Goal: Obtain resource: Download file/media

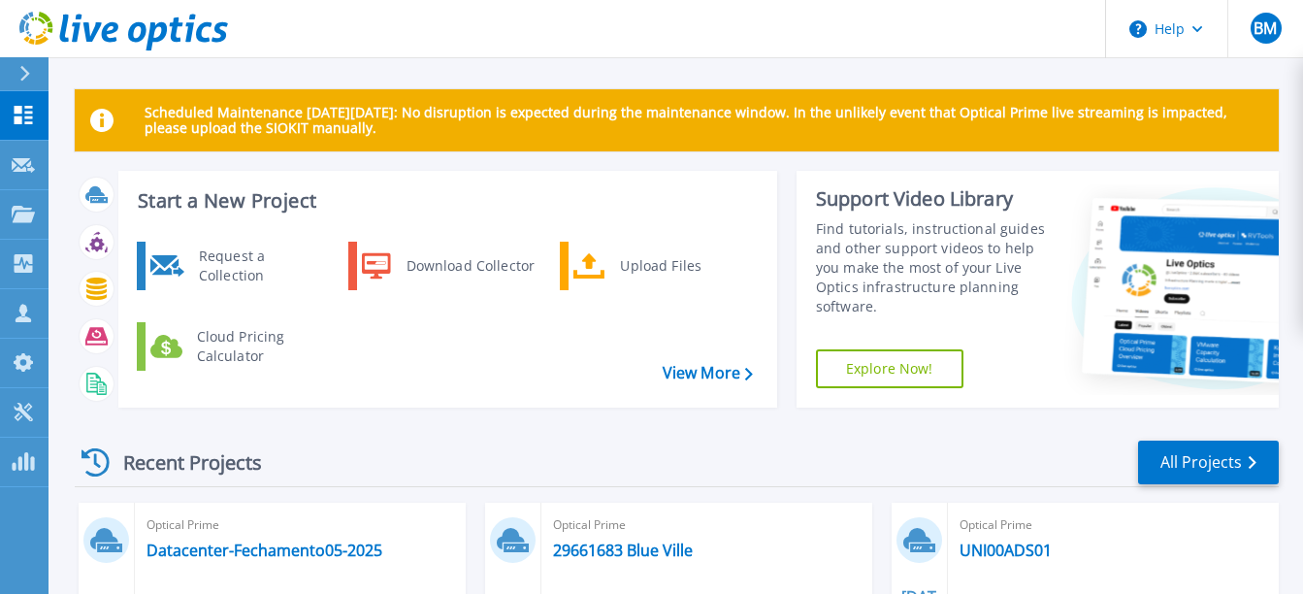
scroll to position [97, 0]
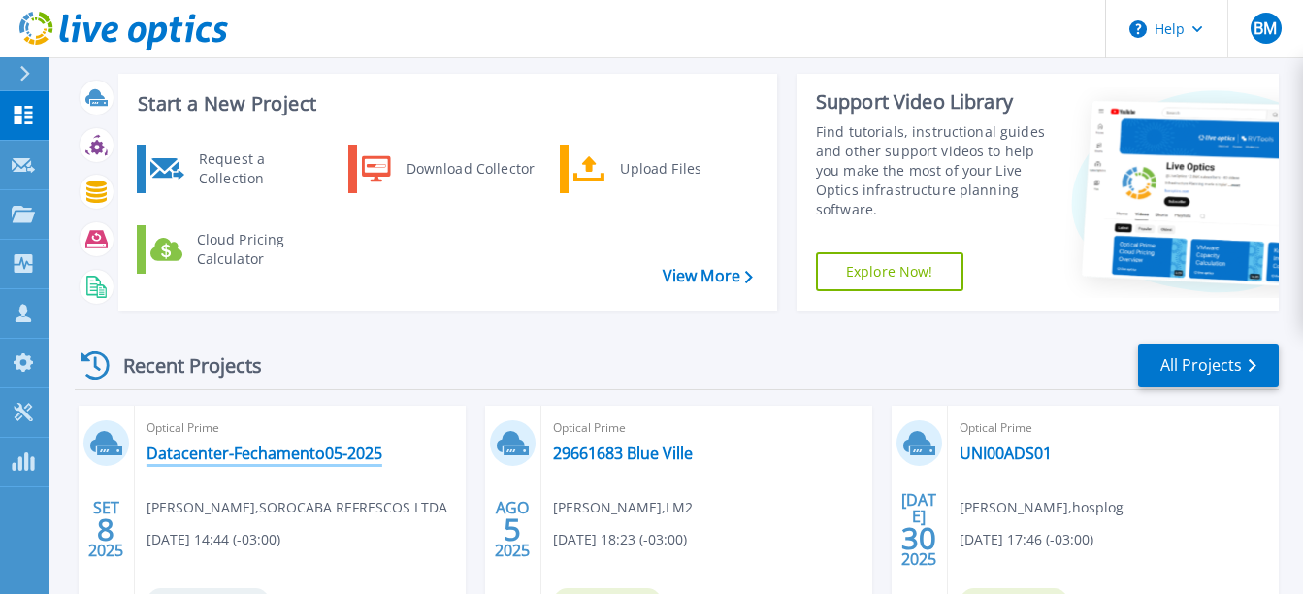
click at [322, 453] on link "Datacenter-Fechamento05-2025" at bounding box center [264, 452] width 236 height 19
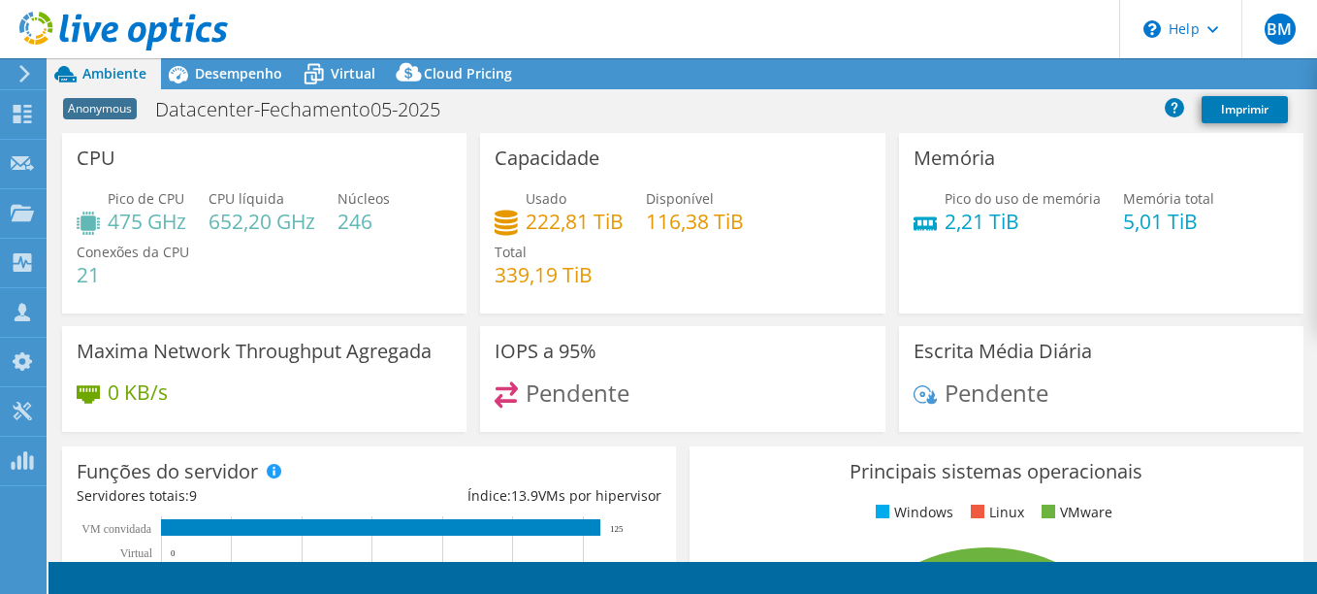
select select "USD"
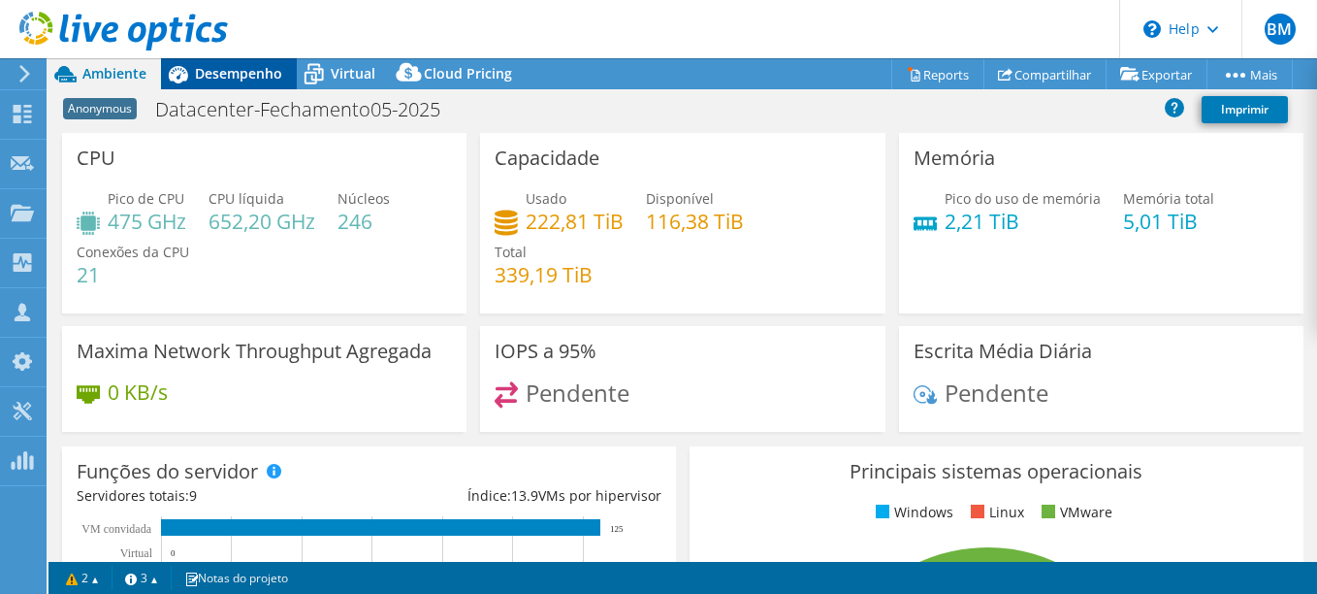
click at [217, 73] on span "Desempenho" at bounding box center [238, 73] width 87 height 18
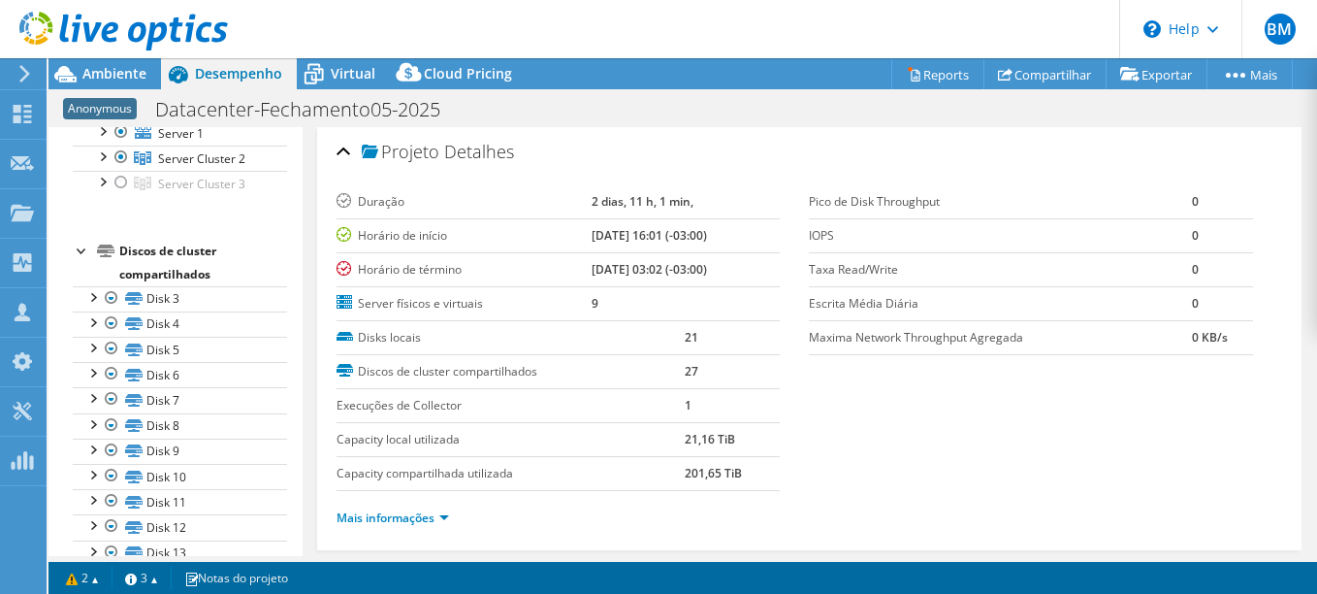
scroll to position [194, 0]
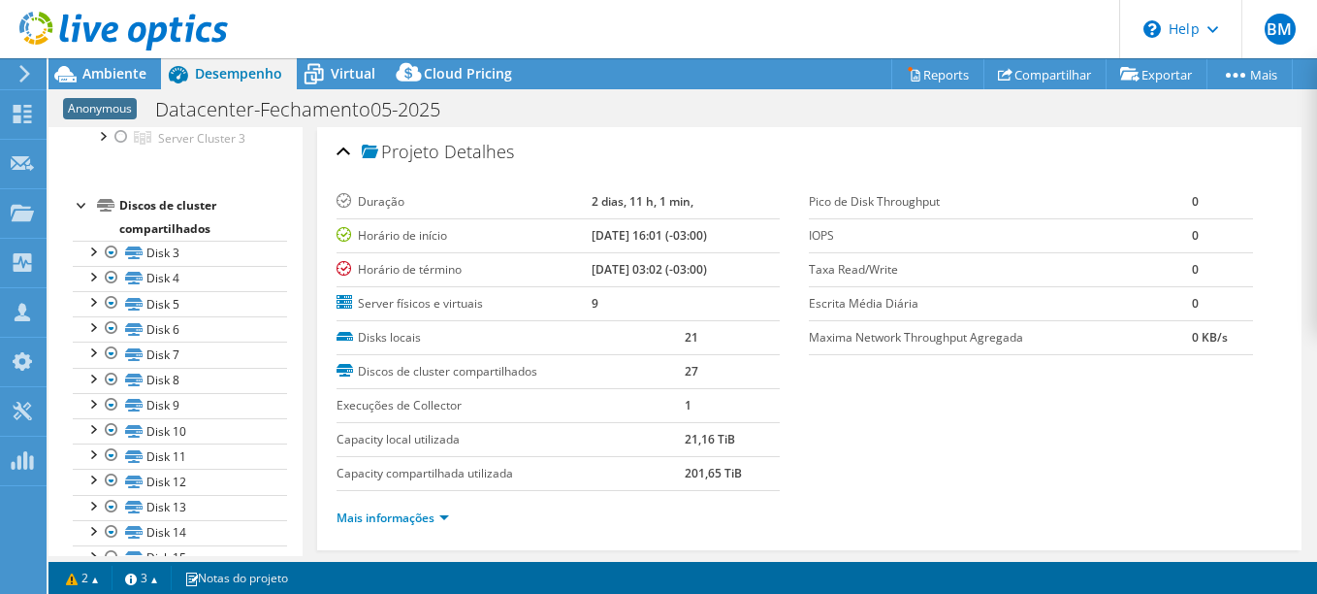
click at [80, 202] on div at bounding box center [82, 203] width 19 height 19
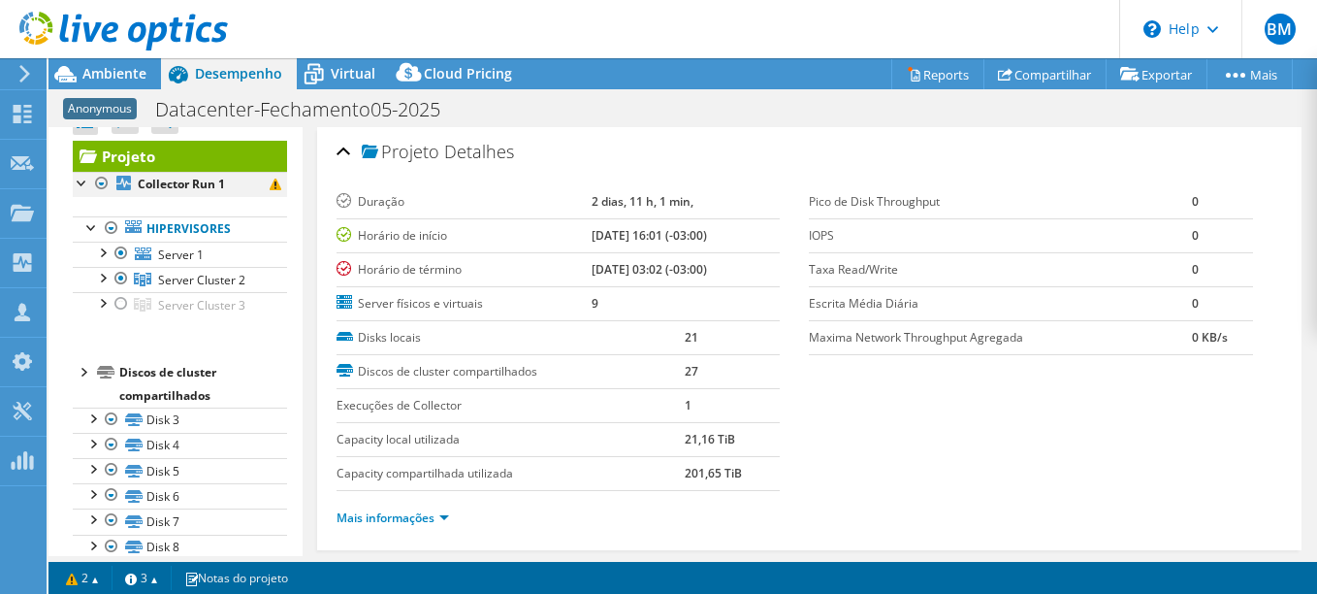
scroll to position [0, 0]
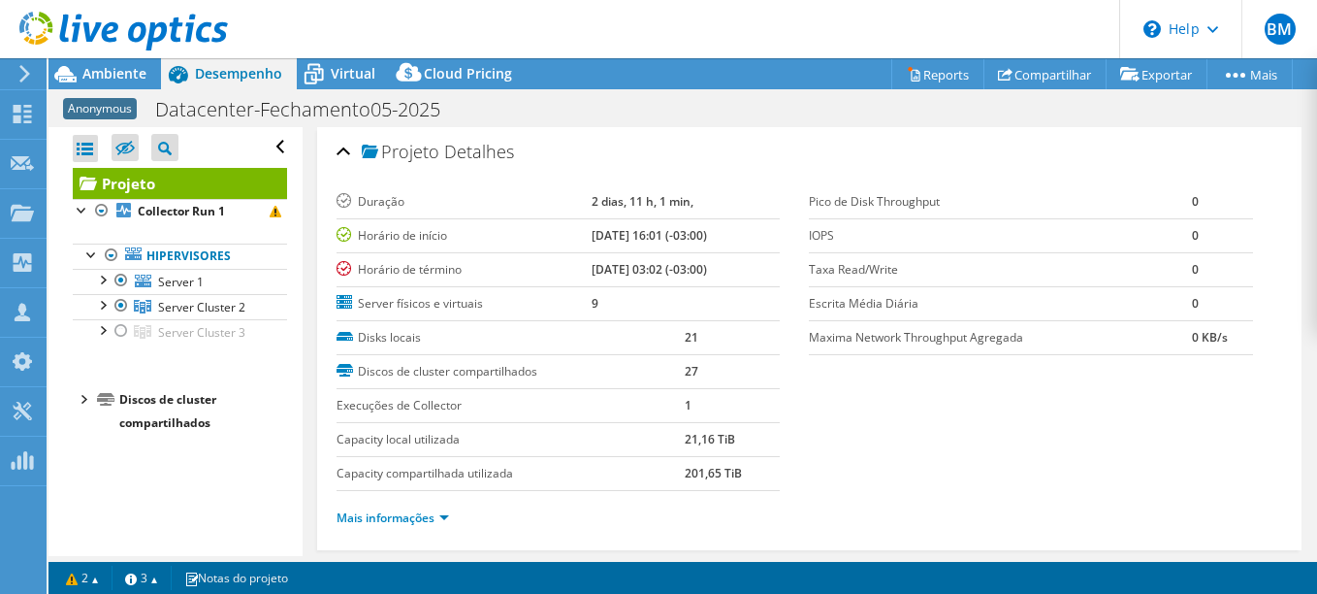
click at [81, 398] on div at bounding box center [82, 397] width 19 height 19
click at [79, 397] on div at bounding box center [82, 397] width 19 height 19
click at [112, 77] on span "Ambiente" at bounding box center [114, 73] width 64 height 18
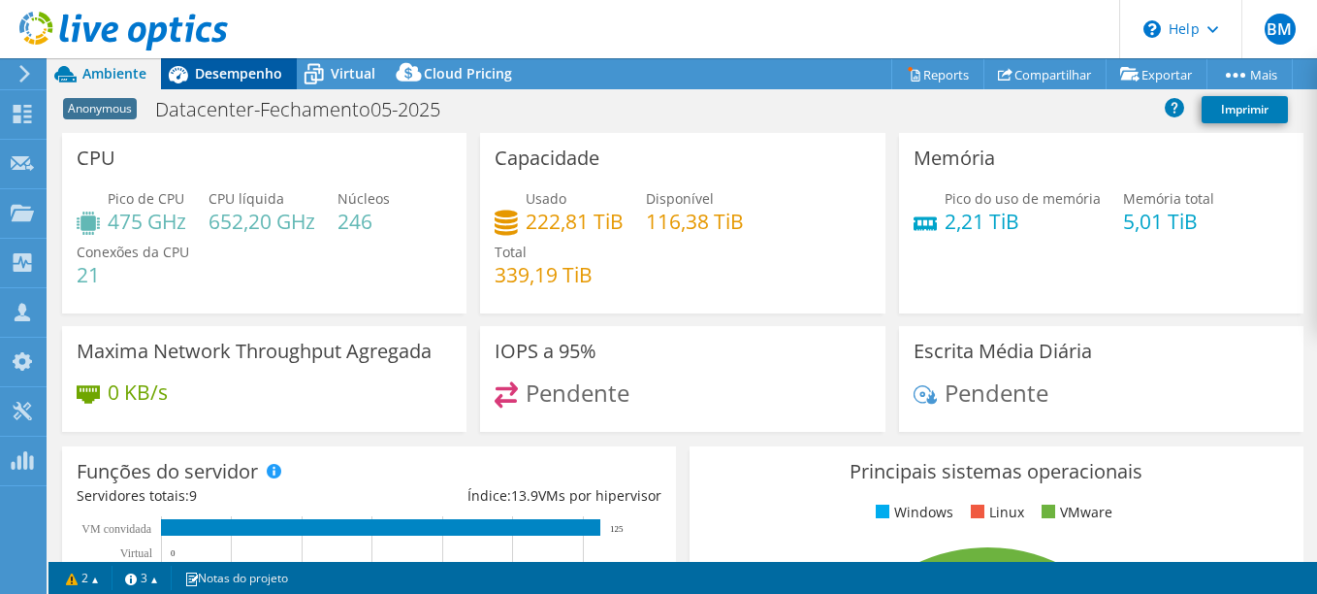
click at [239, 67] on span "Desempenho" at bounding box center [238, 73] width 87 height 18
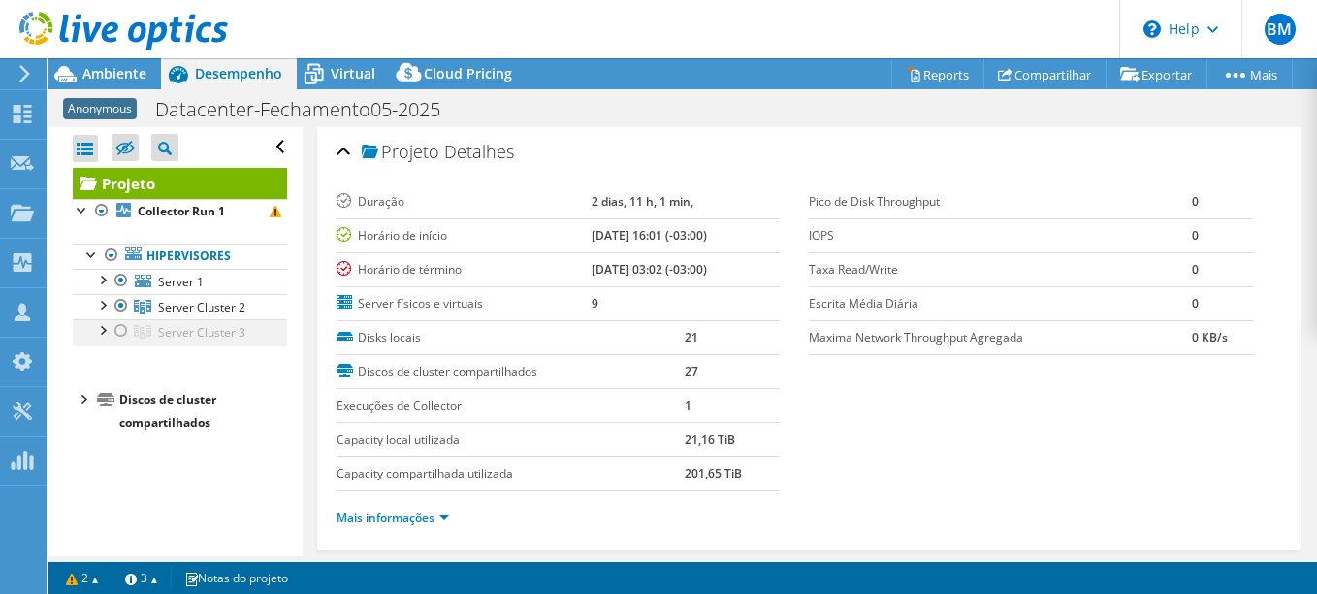
click at [121, 333] on div at bounding box center [121, 330] width 19 height 23
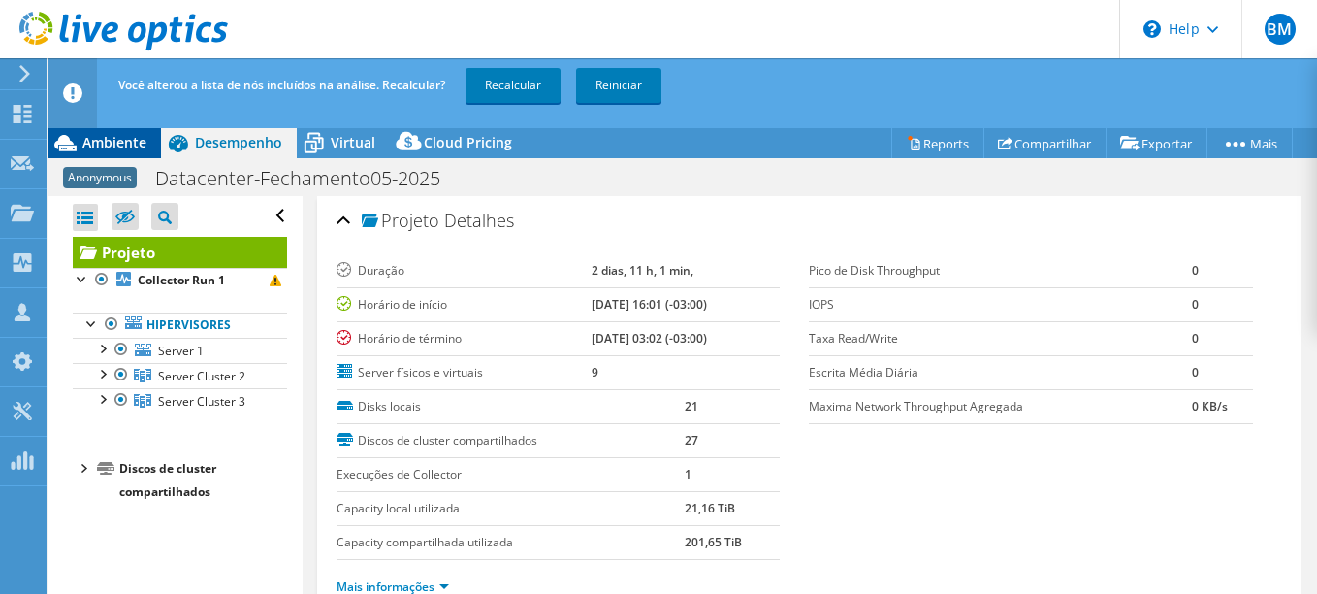
click at [107, 153] on div "Ambiente" at bounding box center [105, 142] width 113 height 31
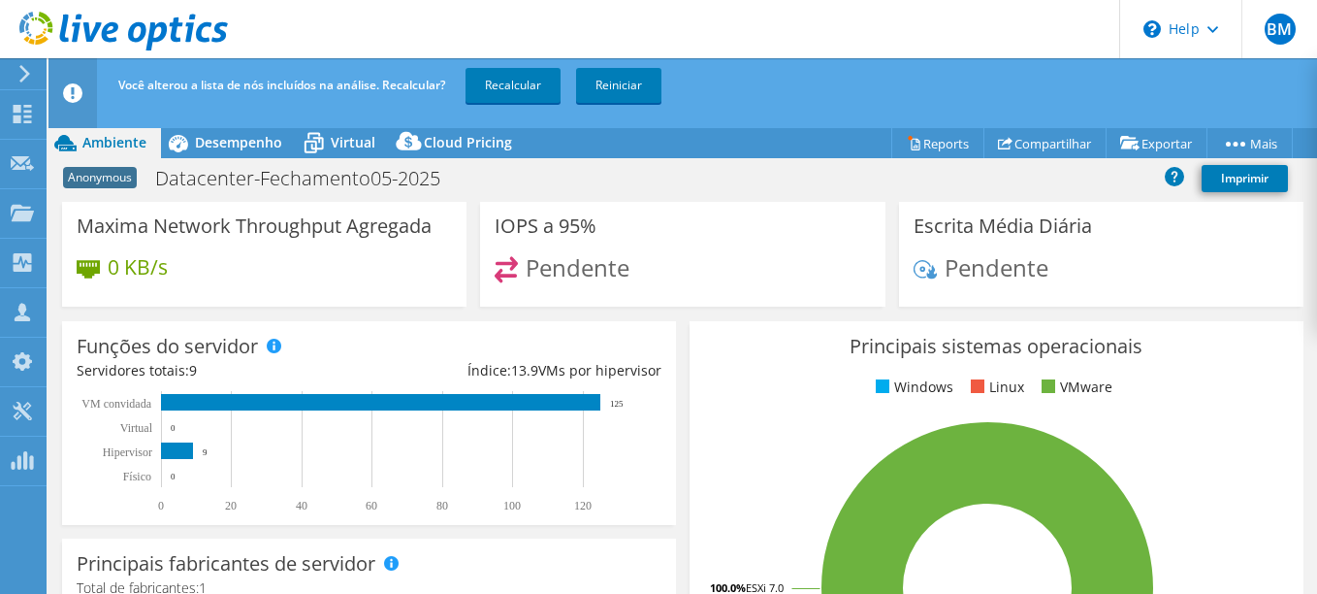
scroll to position [97, 0]
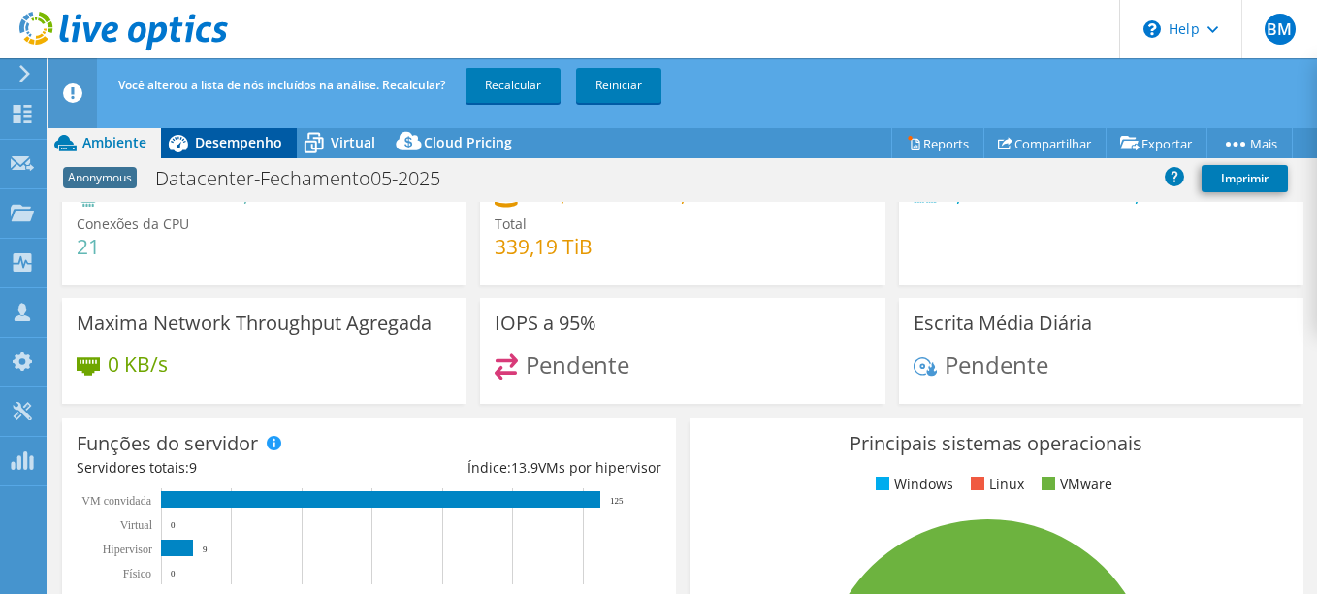
click at [226, 142] on span "Desempenho" at bounding box center [238, 142] width 87 height 18
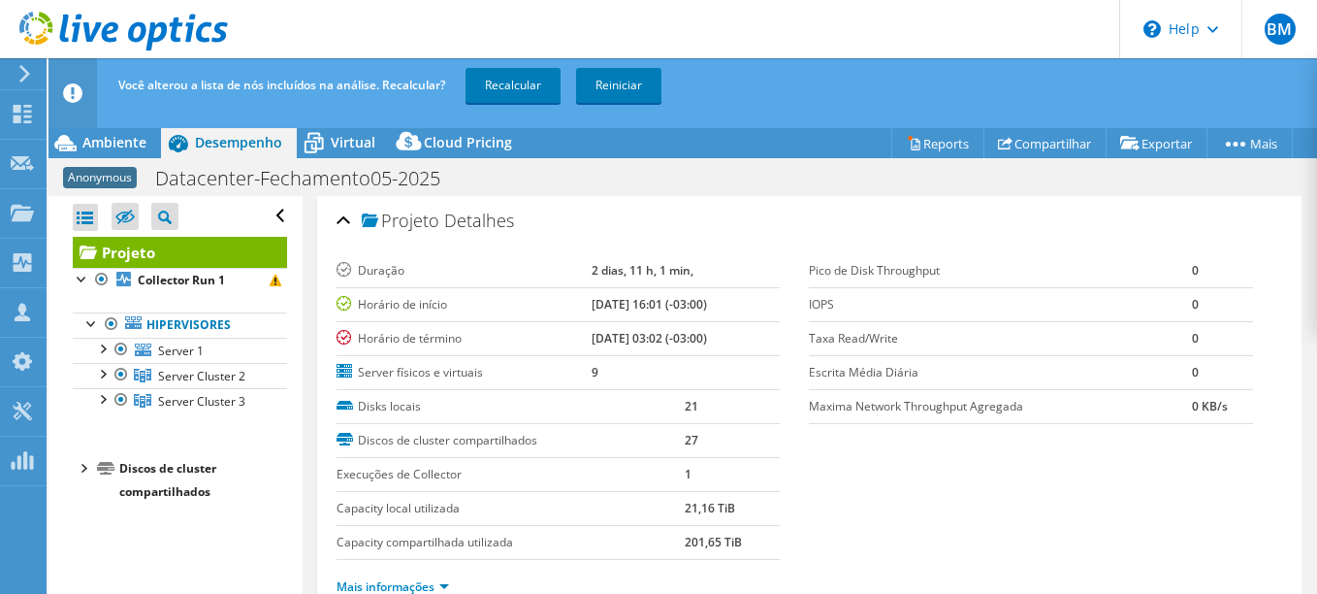
scroll to position [0, 0]
click at [120, 398] on div at bounding box center [121, 399] width 19 height 23
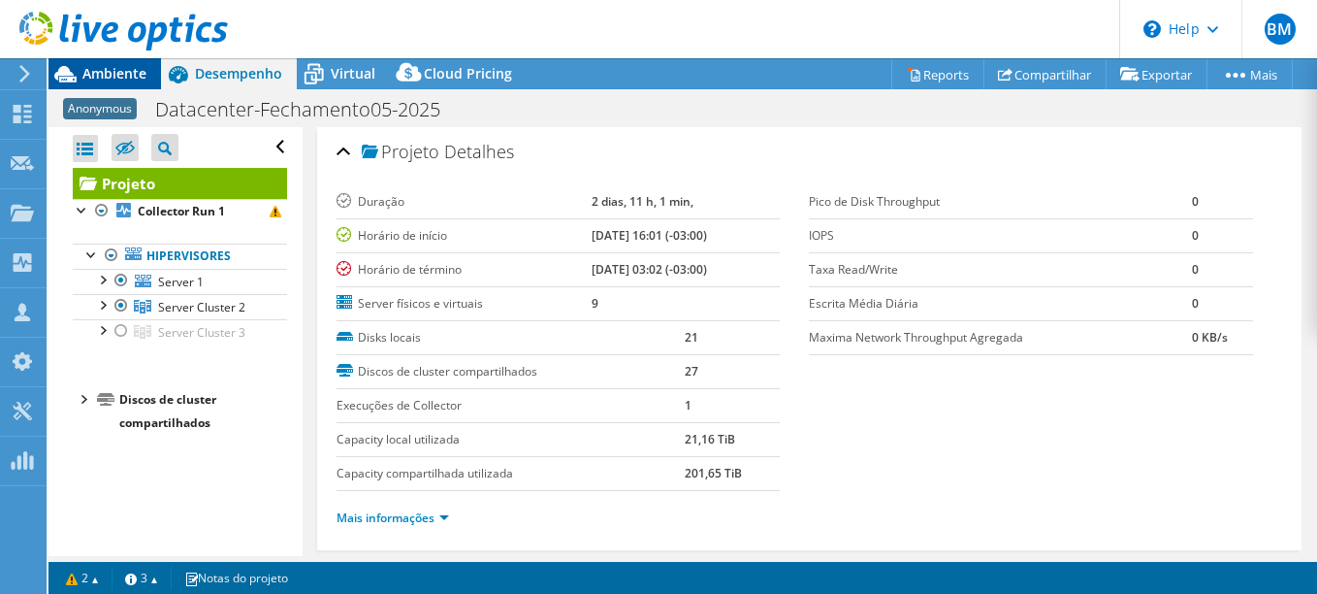
click at [125, 83] on div "Ambiente" at bounding box center [105, 73] width 113 height 31
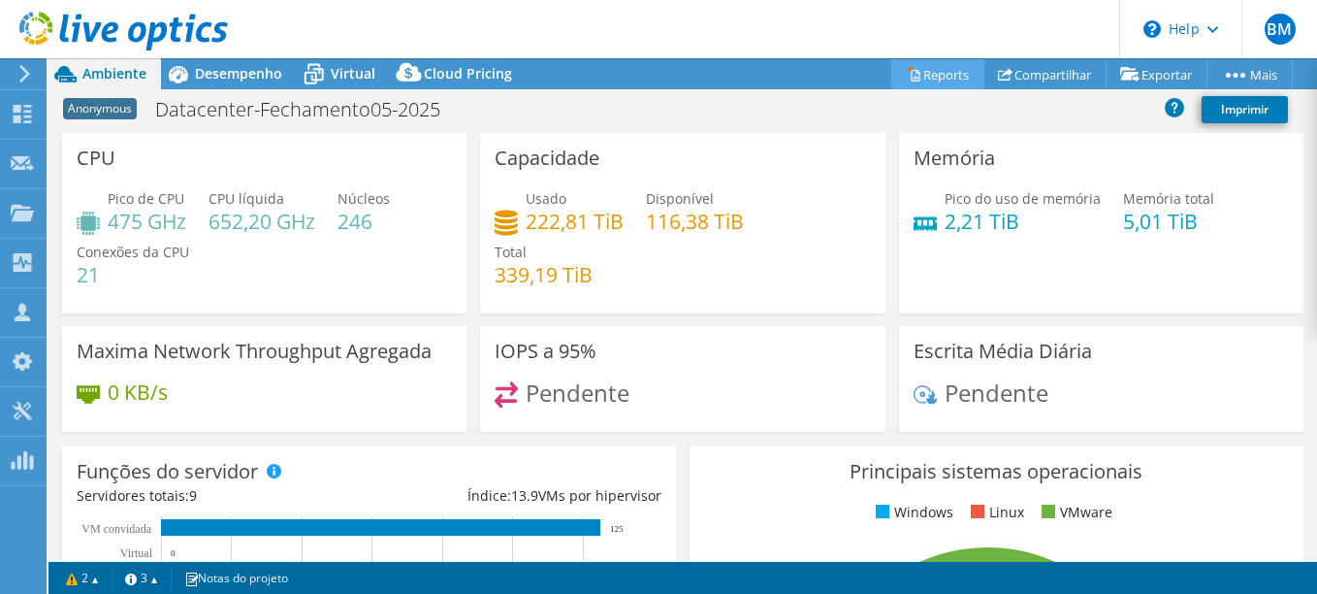
click at [941, 80] on link "Reports" at bounding box center [938, 74] width 93 height 30
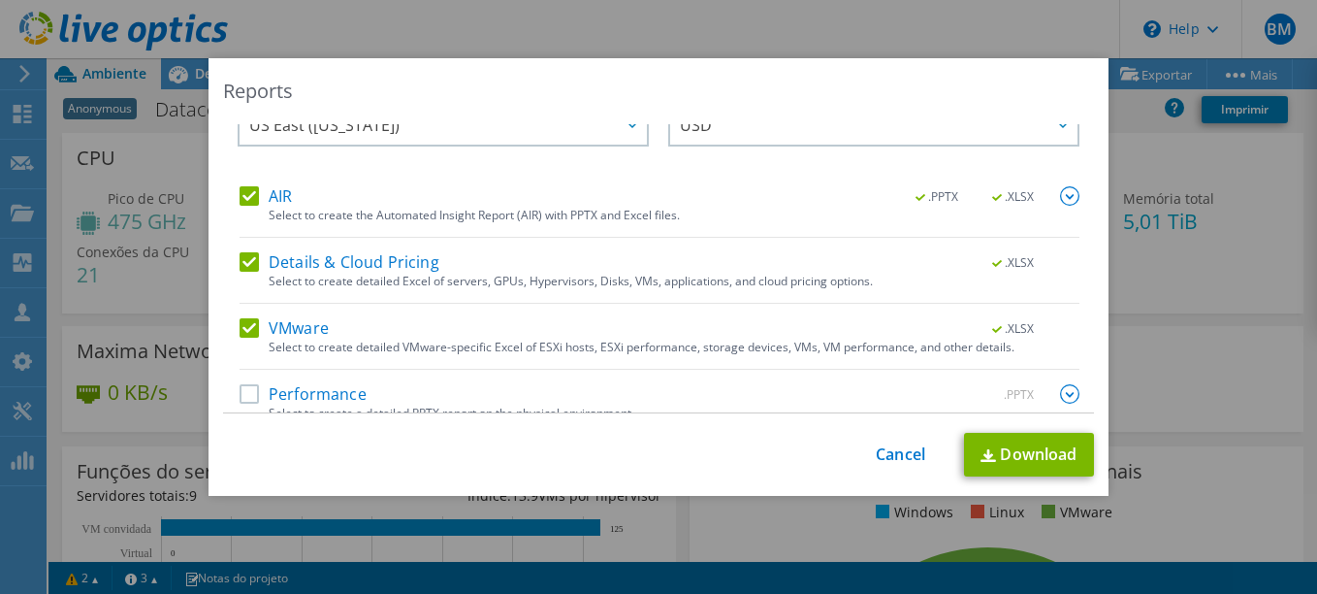
scroll to position [67, 0]
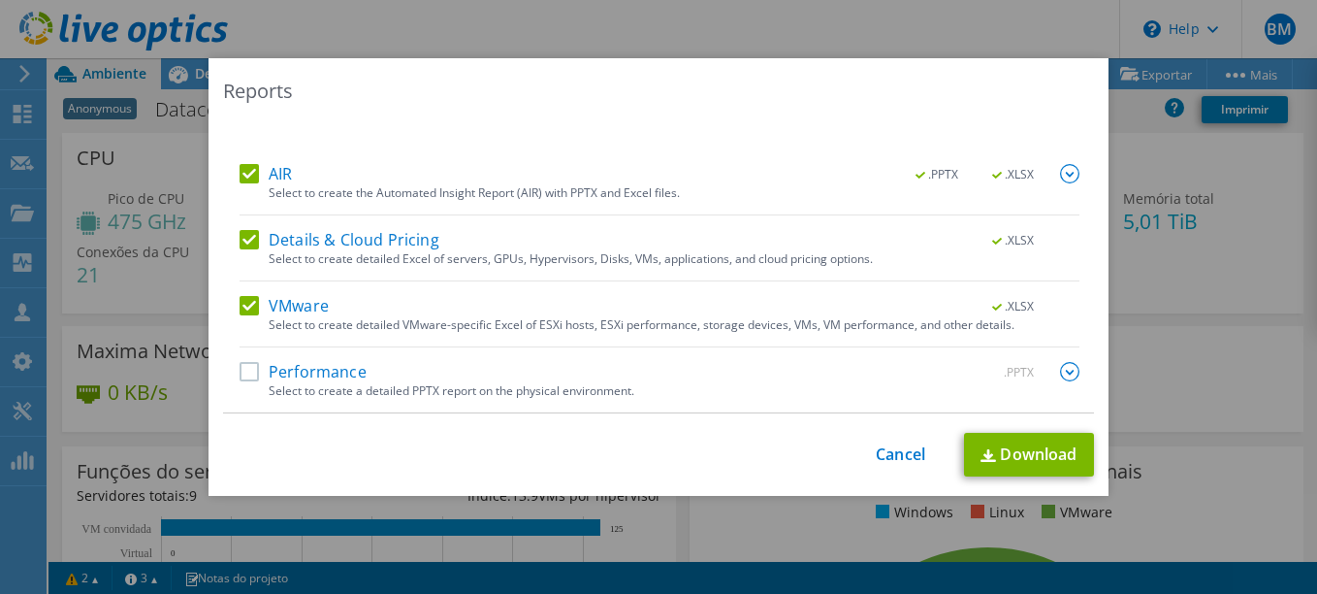
click at [230, 371] on div "Select Region for Cloud Pricing Asia Pacific ([GEOGRAPHIC_DATA]) [GEOGRAPHIC_DA…" at bounding box center [658, 268] width 871 height 289
click at [240, 373] on label "Performance" at bounding box center [303, 371] width 127 height 19
click at [0, 0] on input "Performance" at bounding box center [0, 0] width 0 height 0
click at [1008, 435] on link "Download" at bounding box center [1029, 455] width 130 height 44
click at [733, 36] on div "Reports Select Region for Cloud Pricing Asia Pacific ([GEOGRAPHIC_DATA]) [GEOGR…" at bounding box center [658, 297] width 1317 height 594
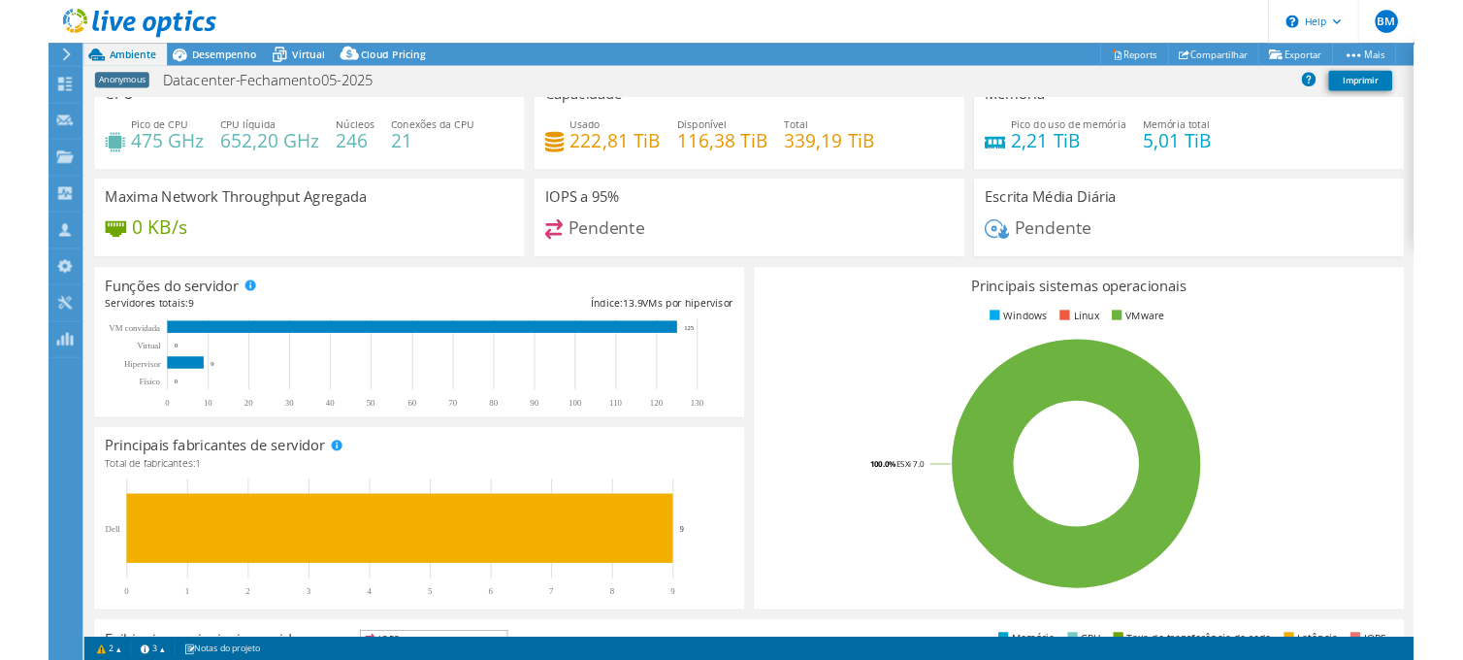
scroll to position [0, 0]
